Goal: Transaction & Acquisition: Purchase product/service

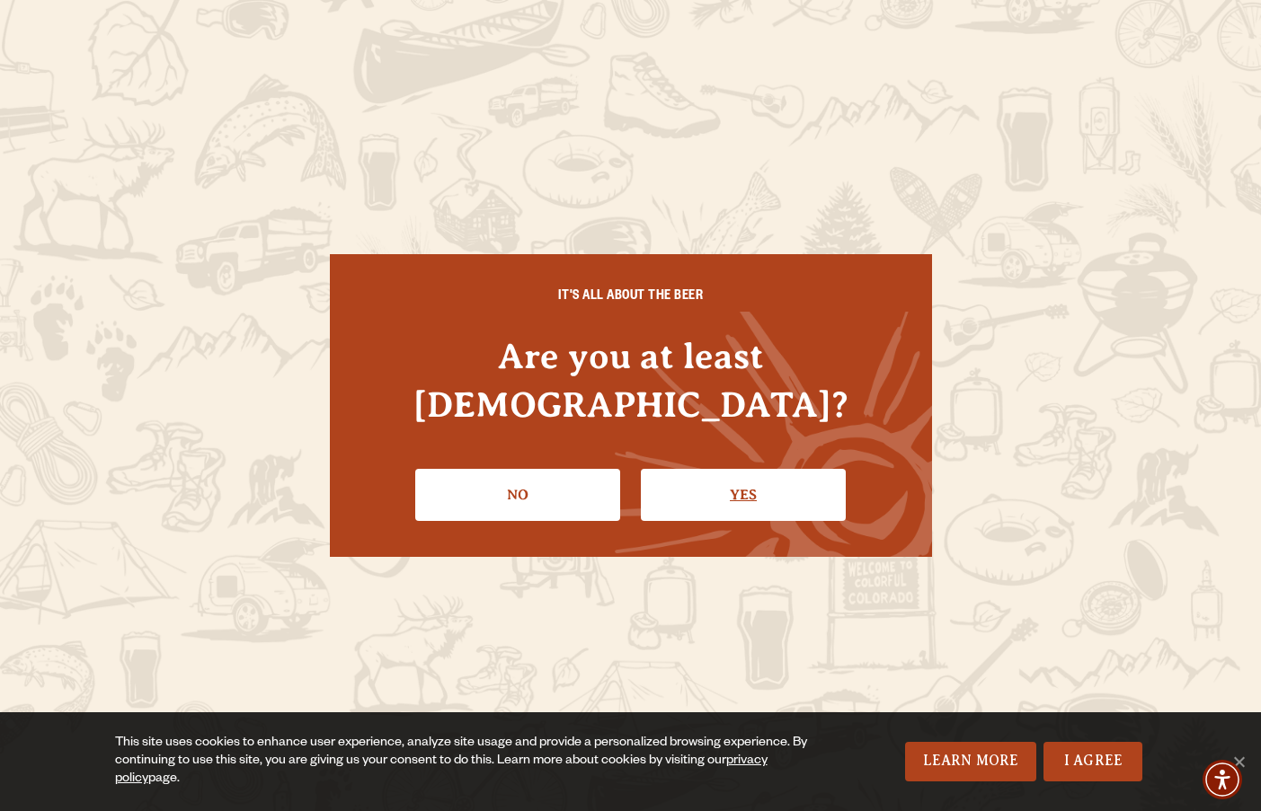
click at [723, 469] on link "Yes" at bounding box center [743, 495] width 205 height 52
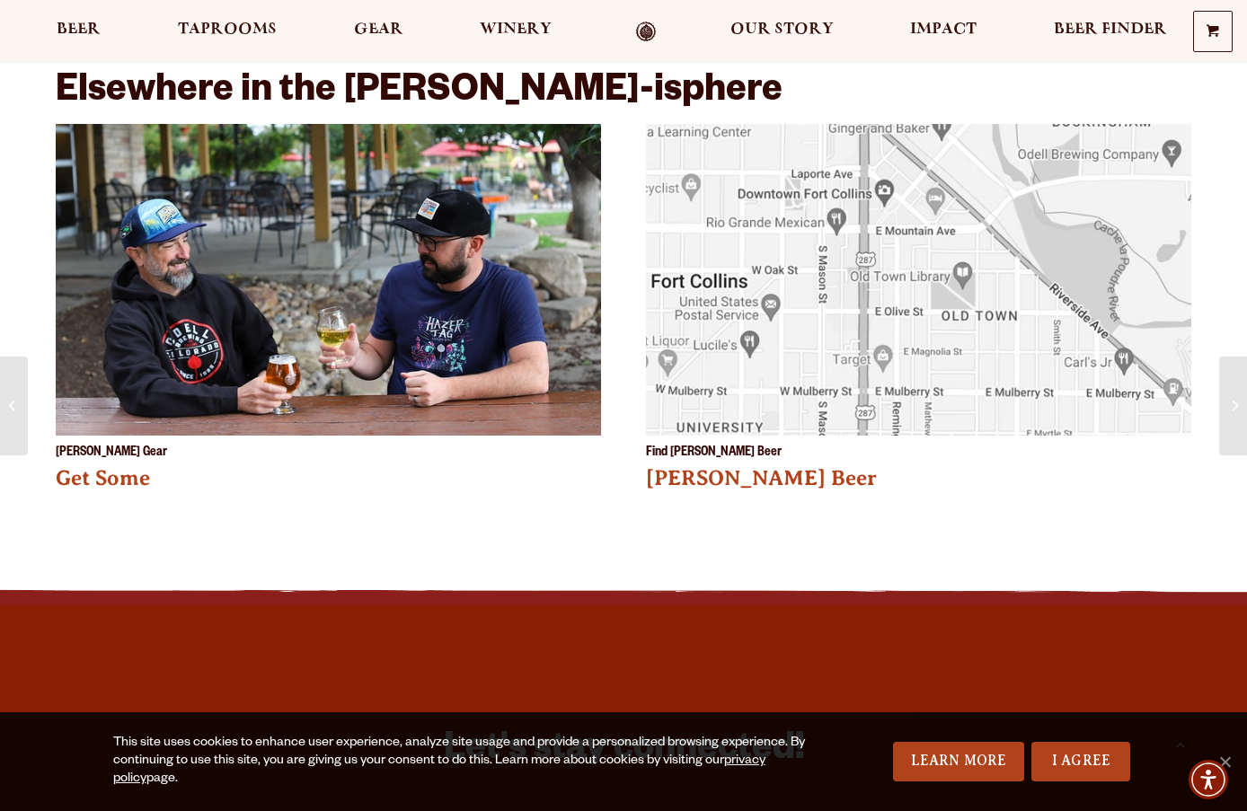
scroll to position [2426, 0]
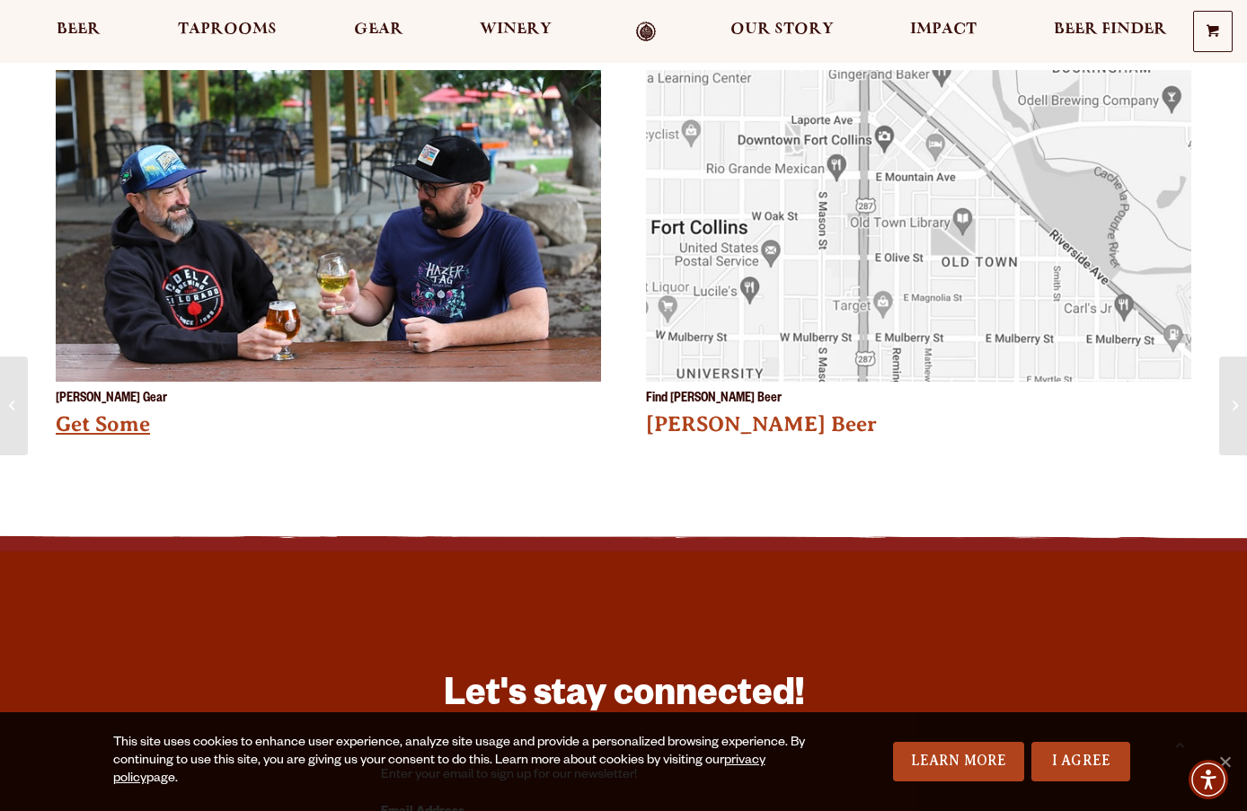
click at [89, 412] on link "Get Some" at bounding box center [103, 423] width 94 height 23
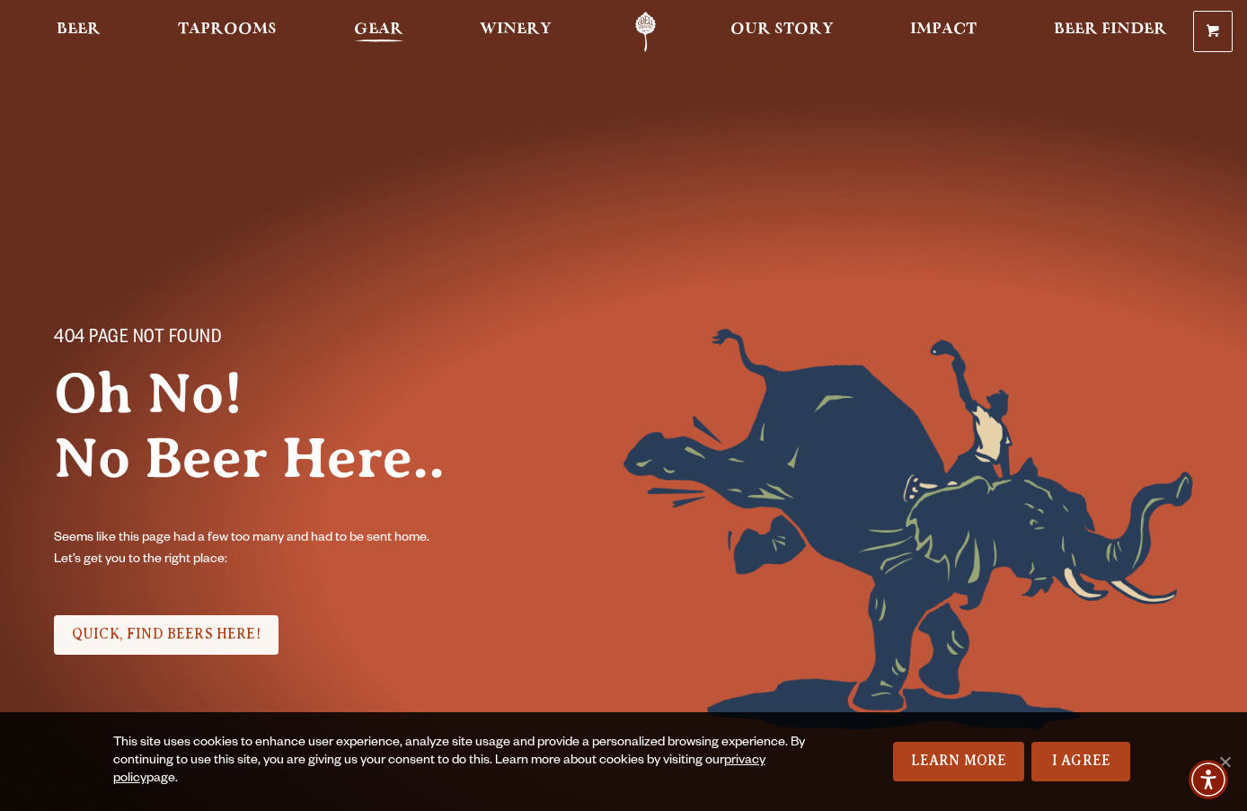
click at [405, 26] on link "Gear" at bounding box center [378, 32] width 73 height 40
